Goal: Transaction & Acquisition: Purchase product/service

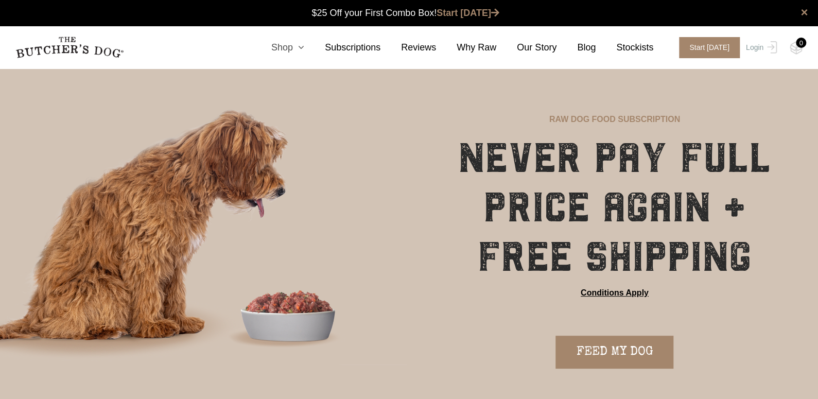
click at [304, 45] on icon at bounding box center [298, 47] width 11 height 9
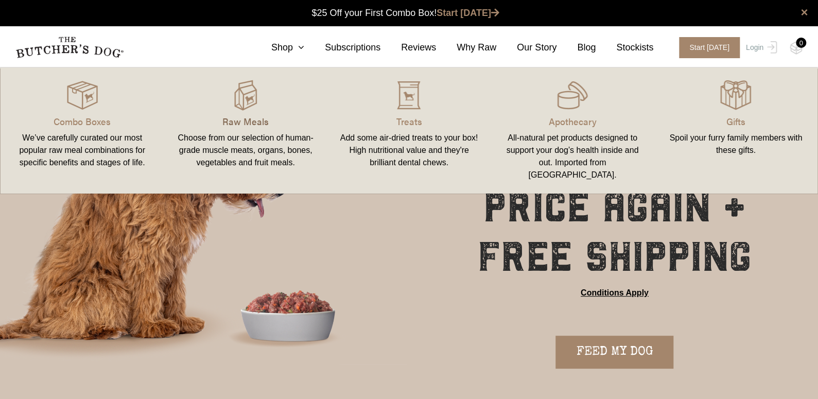
click at [245, 122] on p "Raw Meals" at bounding box center [245, 121] width 139 height 14
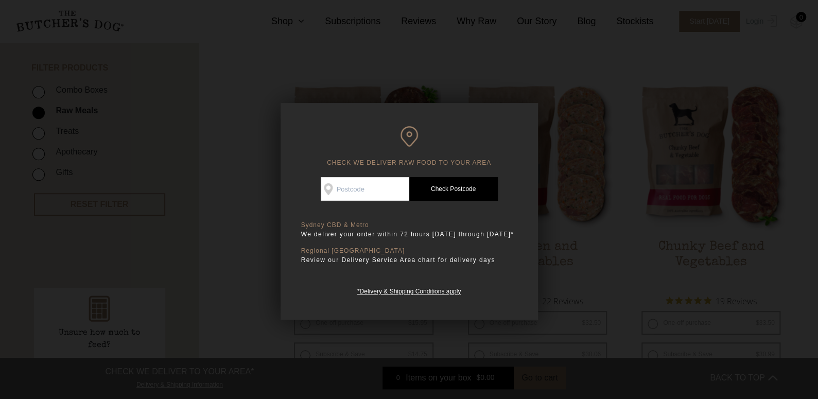
click at [360, 187] on input "Check Availability At" at bounding box center [365, 189] width 89 height 24
type input "3161"
click at [464, 195] on link "Check Postcode" at bounding box center [453, 189] width 89 height 24
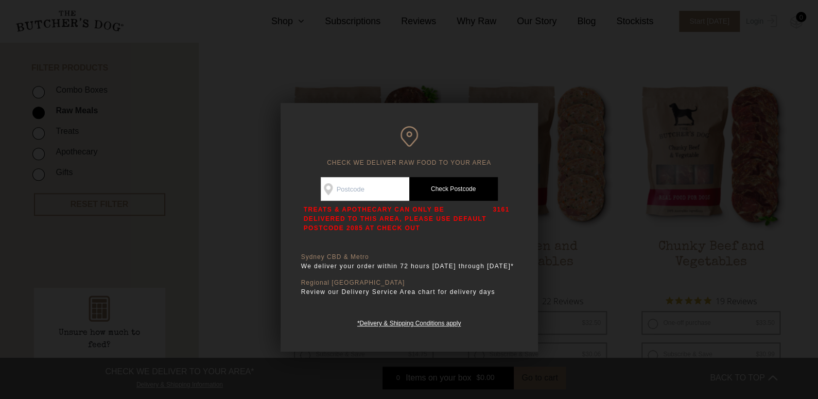
click at [255, 198] on div at bounding box center [409, 199] width 818 height 399
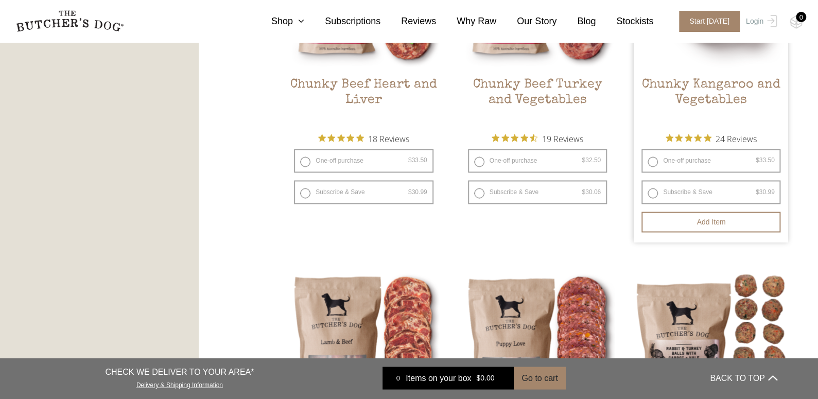
scroll to position [728, 0]
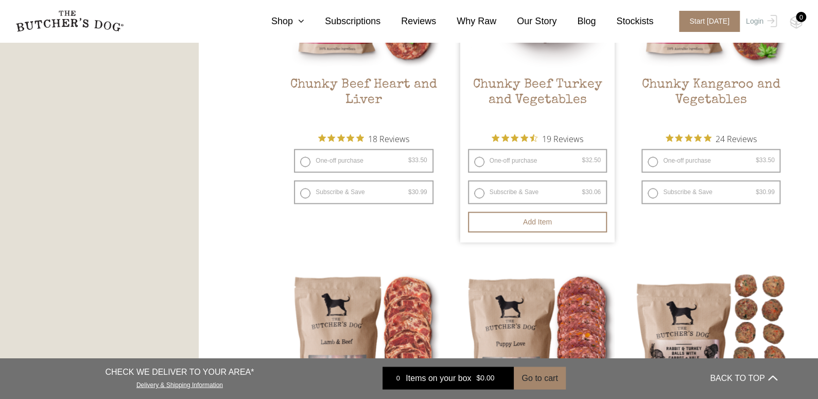
click at [506, 159] on label "One-off purchase $ 32.50 — or subscribe and save 7.5%" at bounding box center [537, 161] width 139 height 24
radio input "true"
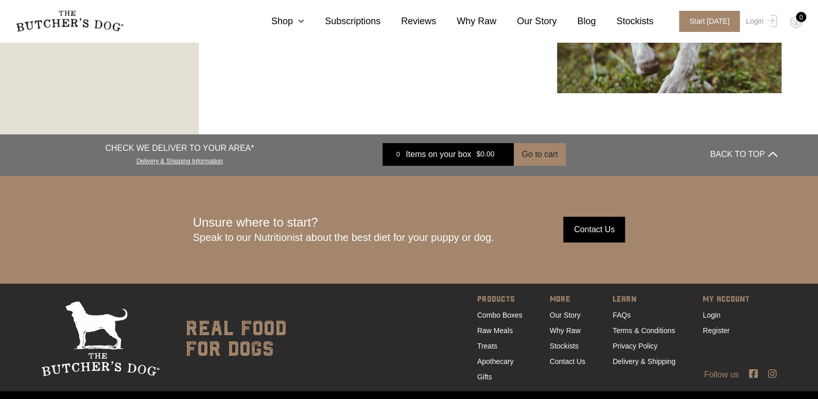
scroll to position [1922, 0]
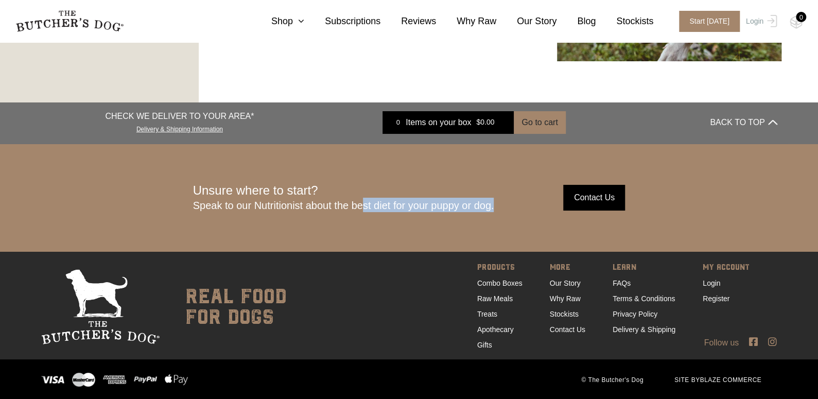
drag, startPoint x: 502, startPoint y: 212, endPoint x: 340, endPoint y: 200, distance: 161.6
click at [353, 204] on div "SUPPORT Unsure where to start? Speak to our Nutritionist about the best diet fo…" at bounding box center [409, 198] width 587 height 108
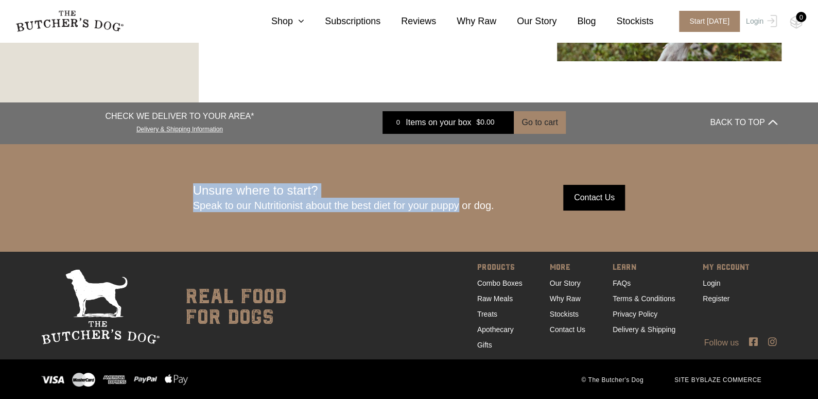
drag, startPoint x: 192, startPoint y: 190, endPoint x: 460, endPoint y: 218, distance: 269.8
click at [460, 218] on div "SUPPORT Unsure where to start? Speak to our Nutritionist about the best diet fo…" at bounding box center [409, 198] width 587 height 108
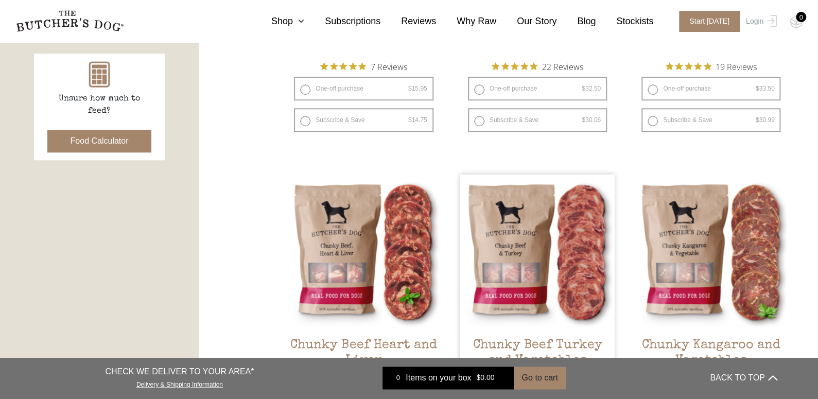
scroll to position [0, 0]
